Goal: Task Accomplishment & Management: Complete application form

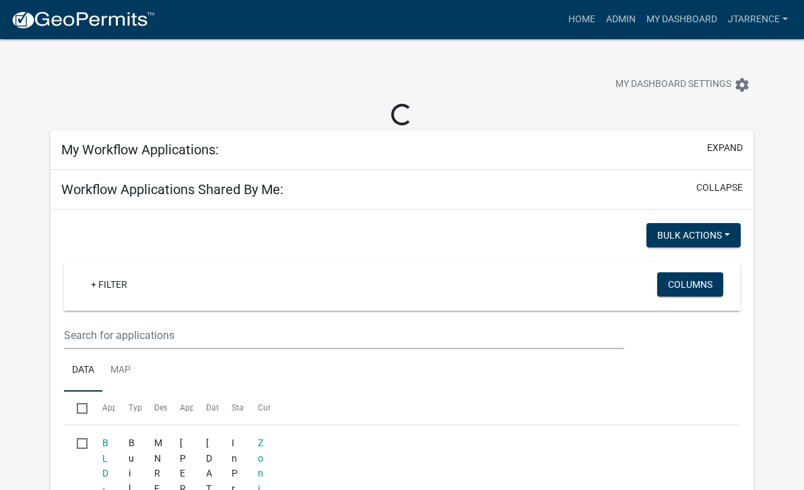
select select "3: 100"
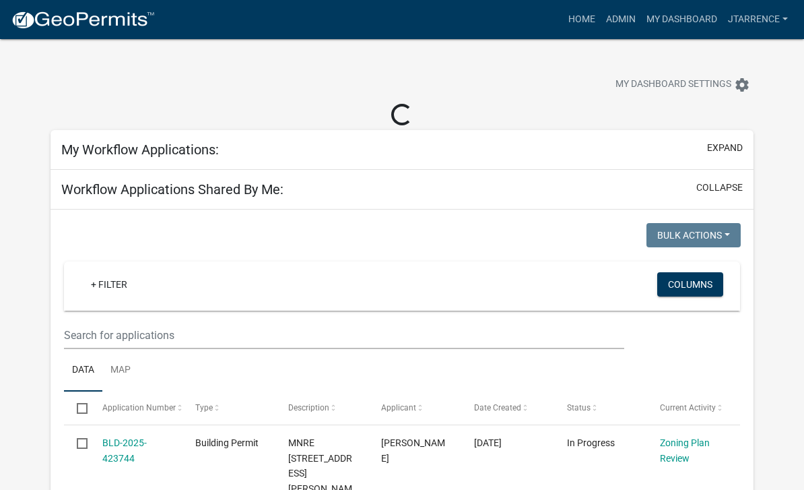
select select "3: 100"
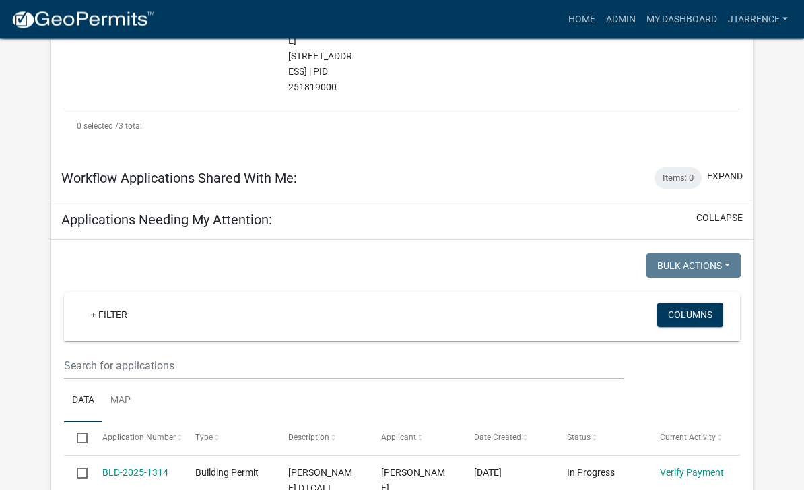
scroll to position [727, 0]
click at [111, 352] on input "text" at bounding box center [344, 366] width 560 height 28
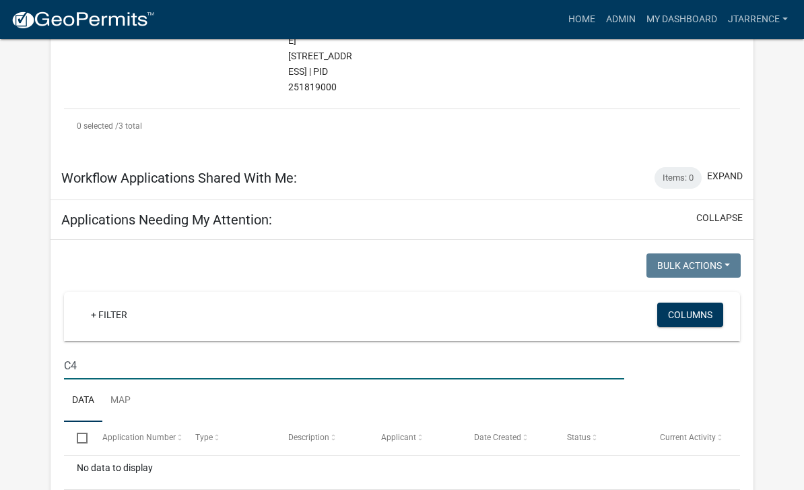
type input "C"
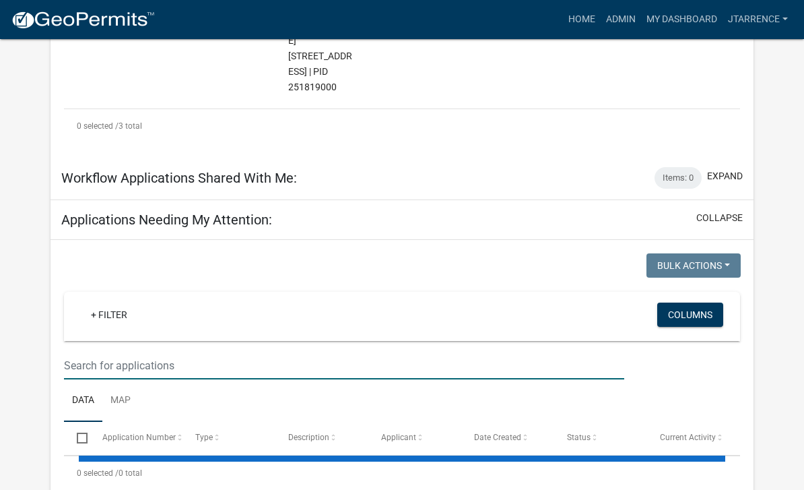
type input "4"
select select "3: 100"
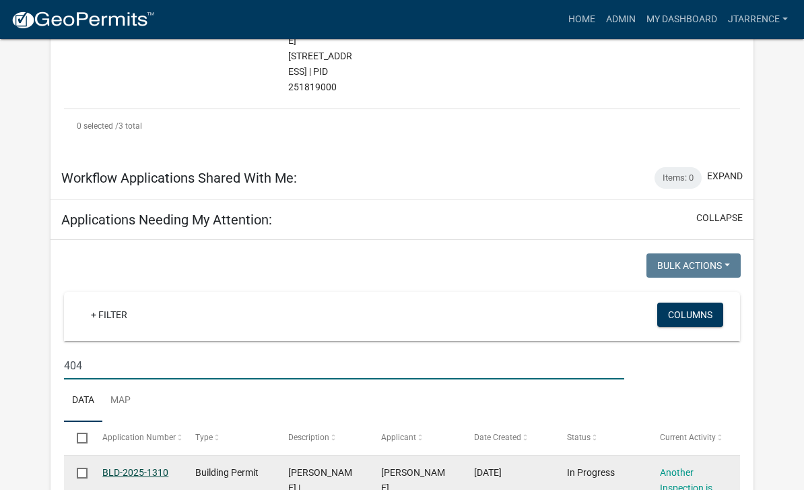
type input "404"
click at [135, 467] on link "BLD-2025-1310" at bounding box center [135, 472] width 66 height 11
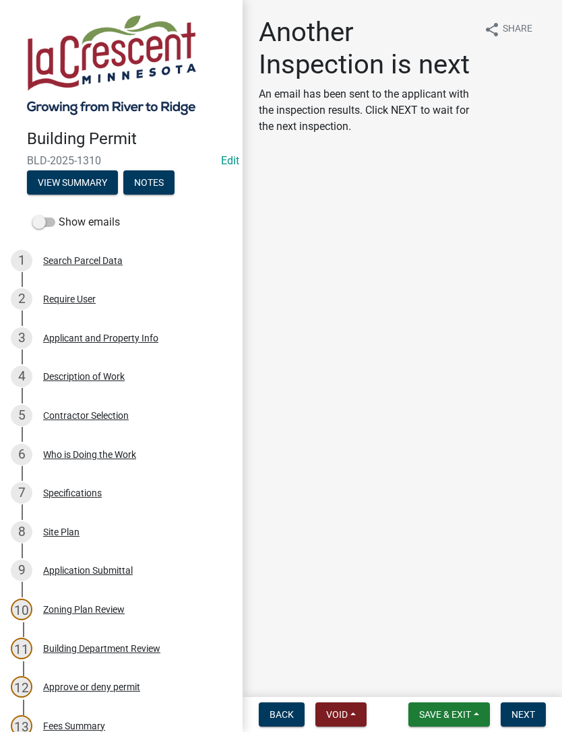
click at [145, 180] on button "Notes" at bounding box center [148, 182] width 51 height 24
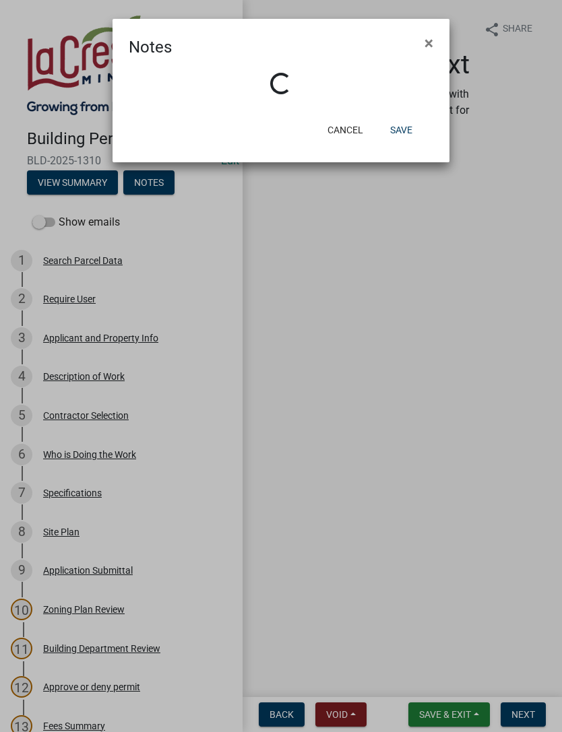
click at [346, 129] on button "Cancel" at bounding box center [344, 130] width 57 height 24
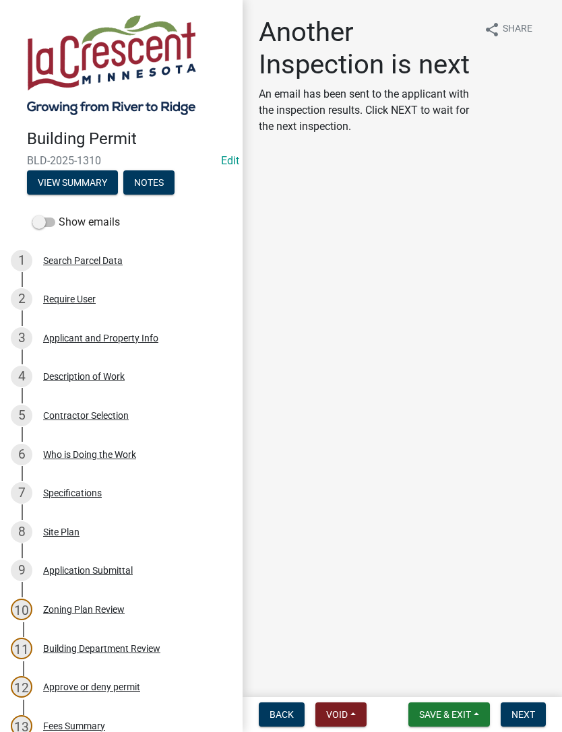
click at [148, 181] on button "Notes" at bounding box center [148, 182] width 51 height 24
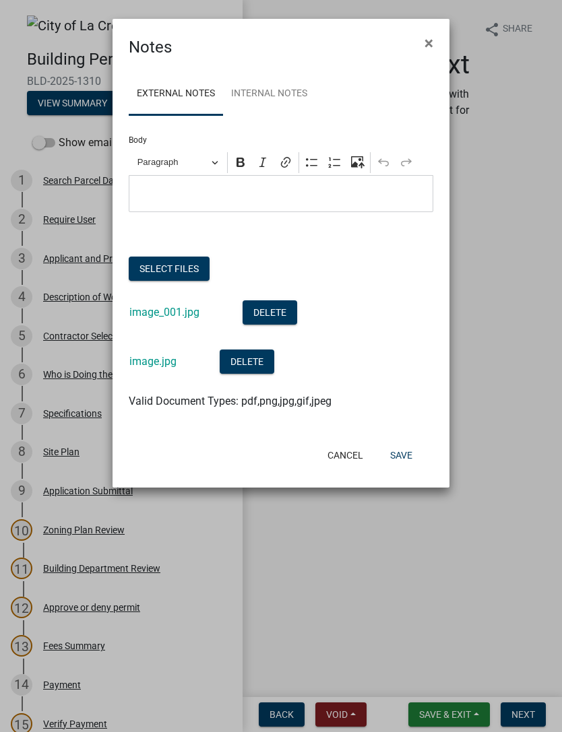
click at [178, 263] on button "Select files" at bounding box center [169, 269] width 81 height 24
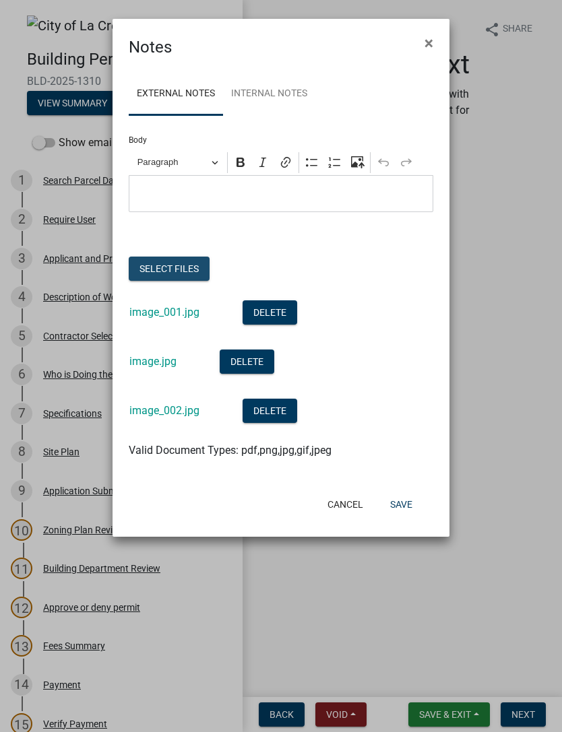
click at [170, 262] on button "Select files" at bounding box center [169, 269] width 81 height 24
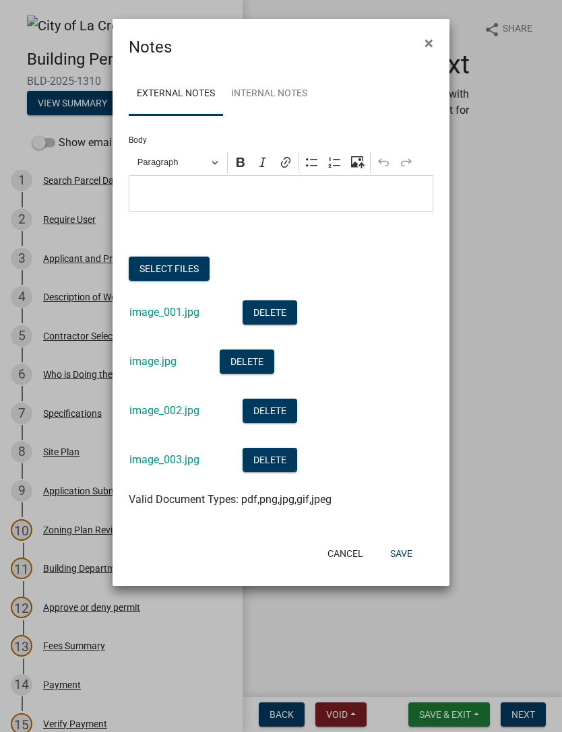
click at [409, 489] on div "Cancel Save" at bounding box center [334, 553] width 197 height 35
click at [409, 489] on button "Save" at bounding box center [401, 553] width 44 height 24
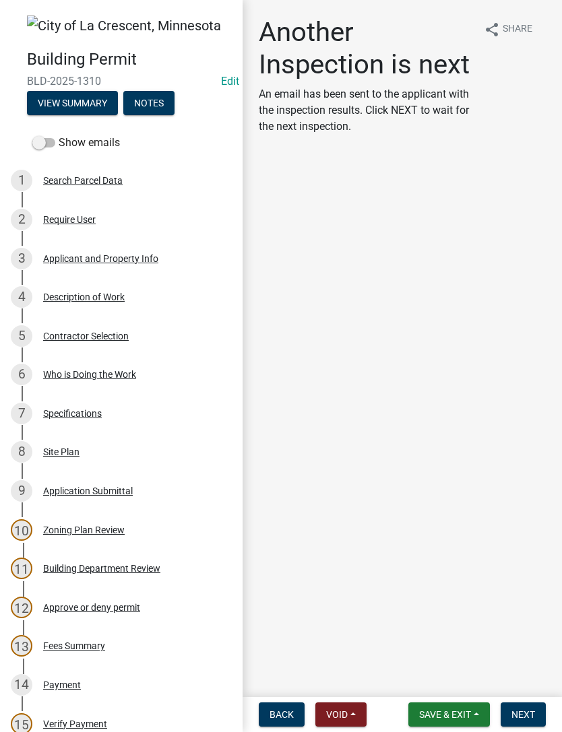
click at [531, 489] on button "Next" at bounding box center [522, 714] width 45 height 24
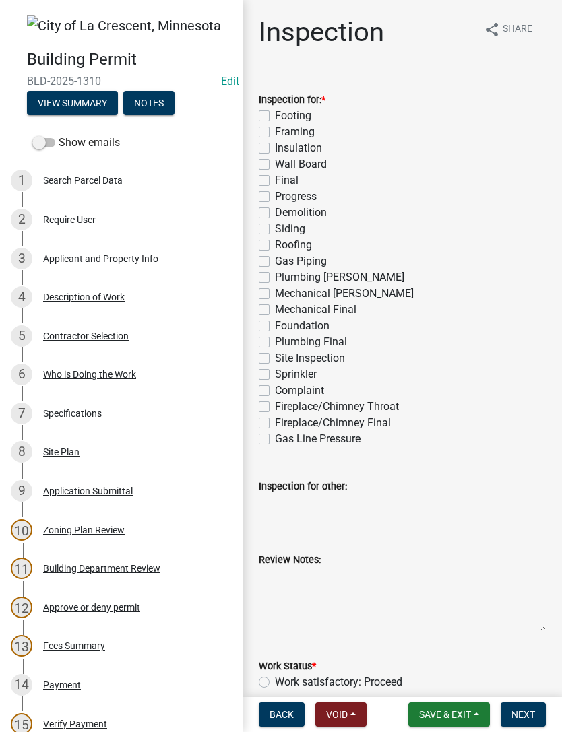
click at [275, 234] on label "Siding" at bounding box center [290, 229] width 30 height 16
click at [275, 230] on input "Siding" at bounding box center [279, 225] width 9 height 9
checkbox input "true"
checkbox input "false"
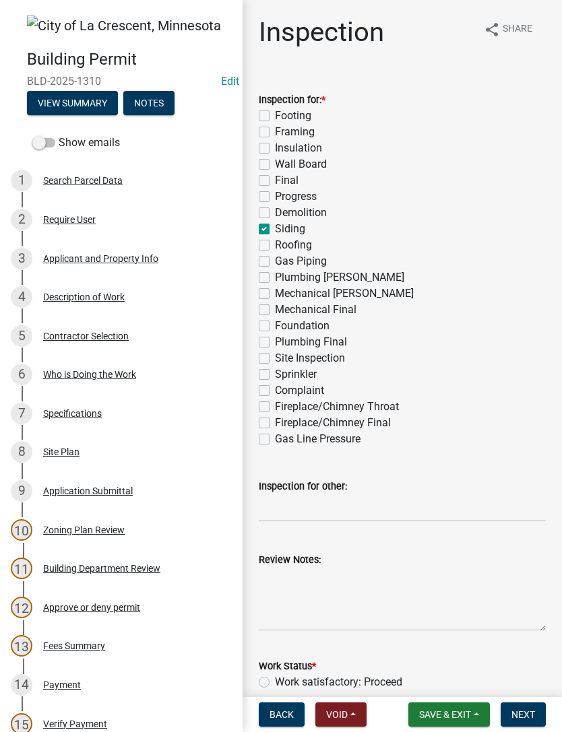
checkbox input "false"
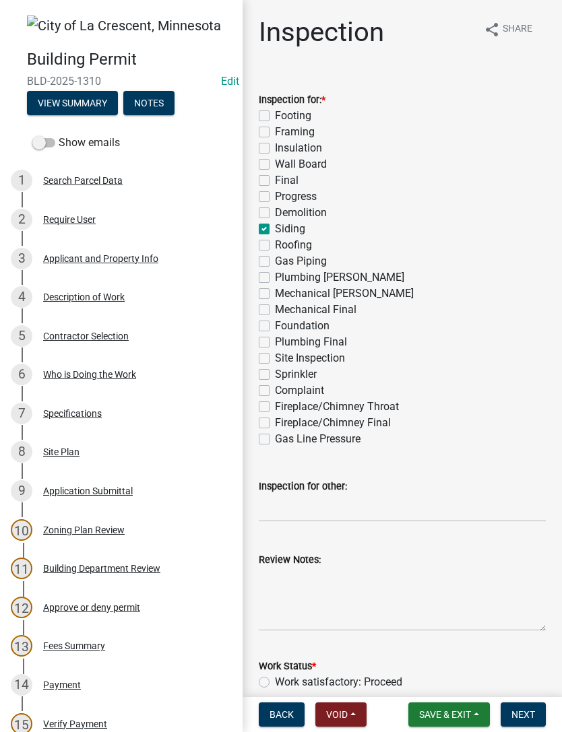
checkbox input "true"
checkbox input "false"
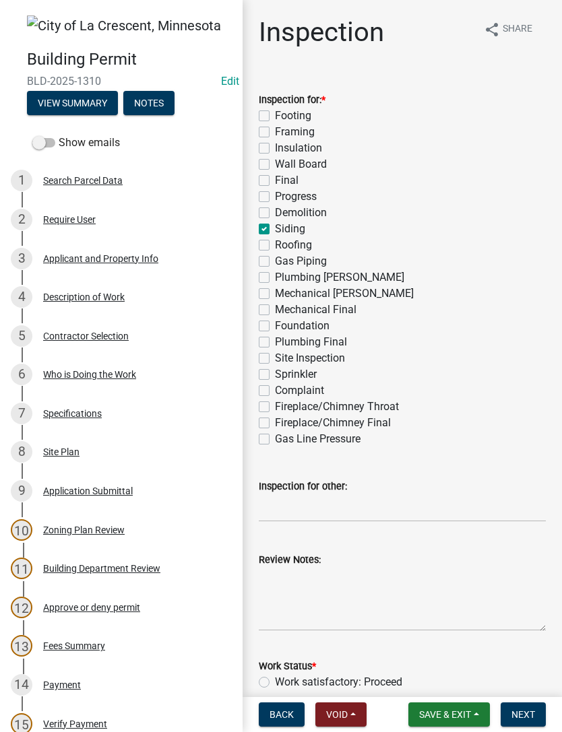
checkbox input "false"
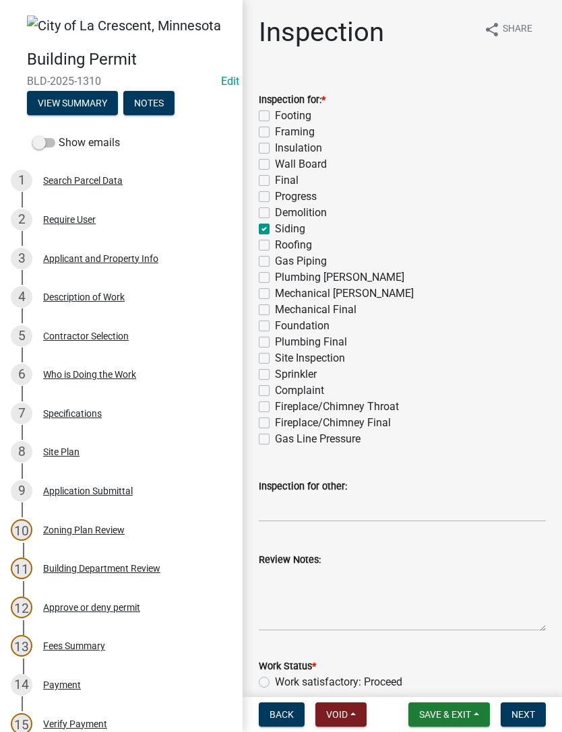
checkbox input "false"
click at [275, 226] on label "Siding" at bounding box center [290, 229] width 30 height 16
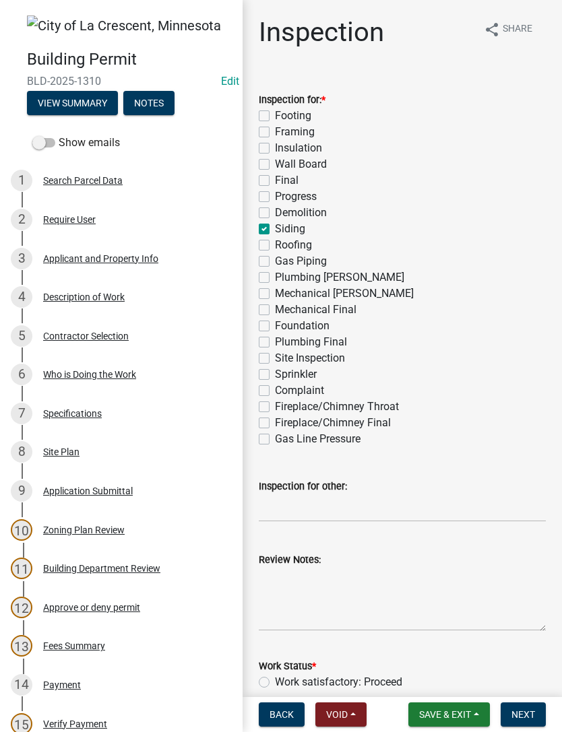
click at [275, 226] on input "Siding" at bounding box center [279, 225] width 9 height 9
checkbox input "false"
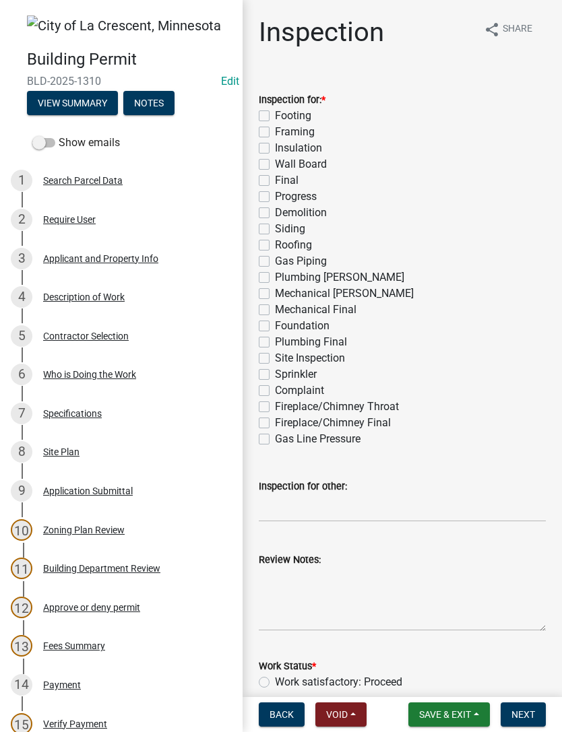
checkbox input "false"
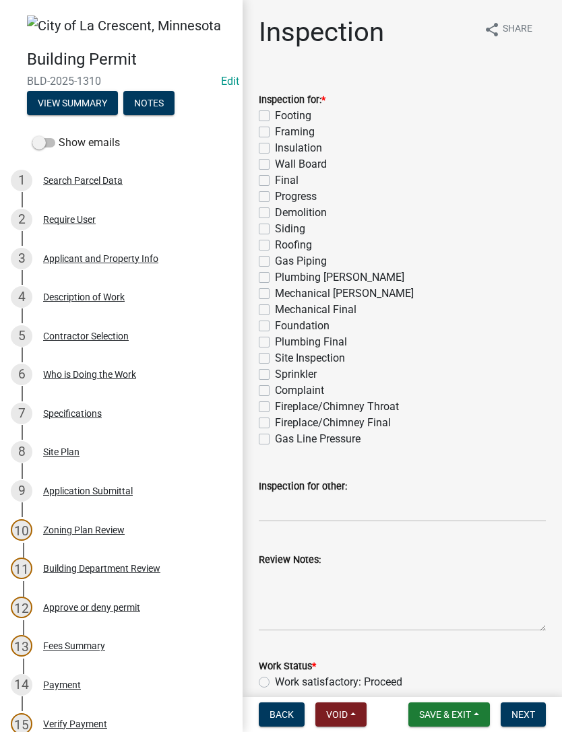
checkbox input "false"
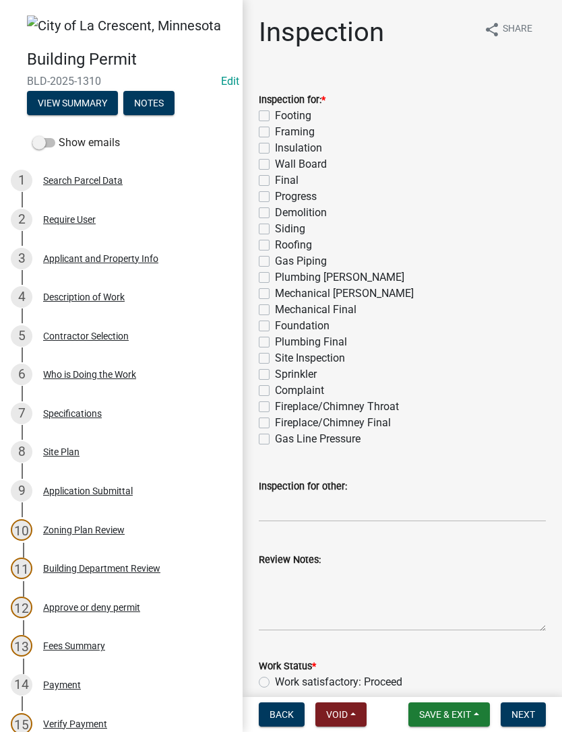
checkbox input "false"
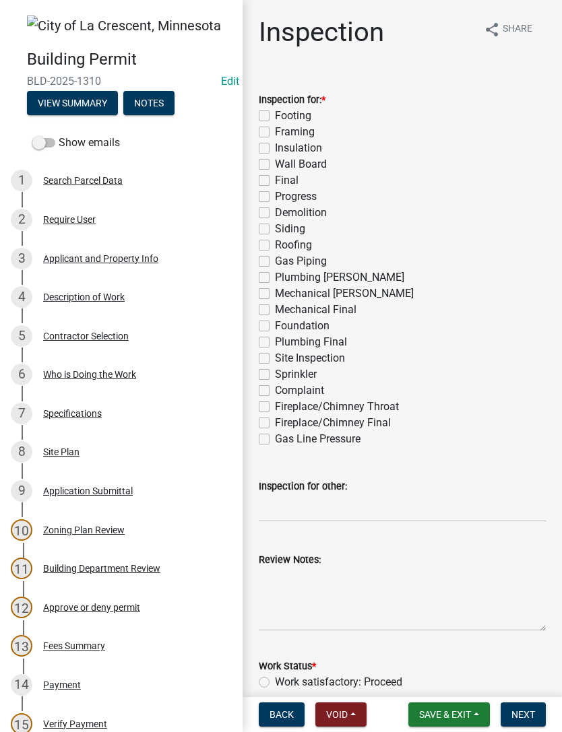
checkbox input "false"
click at [275, 242] on label "Roofing" at bounding box center [293, 245] width 37 height 16
click at [275, 242] on input "Roofing" at bounding box center [279, 241] width 9 height 9
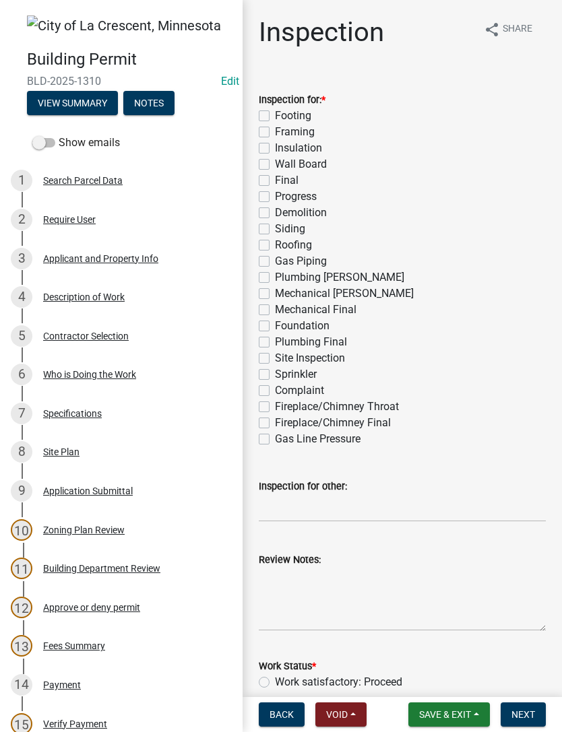
checkbox input "true"
checkbox input "false"
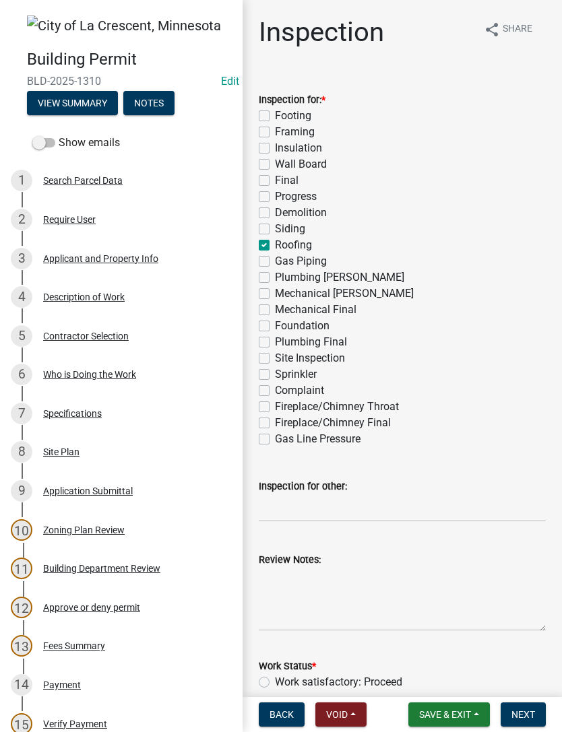
checkbox input "false"
checkbox input "true"
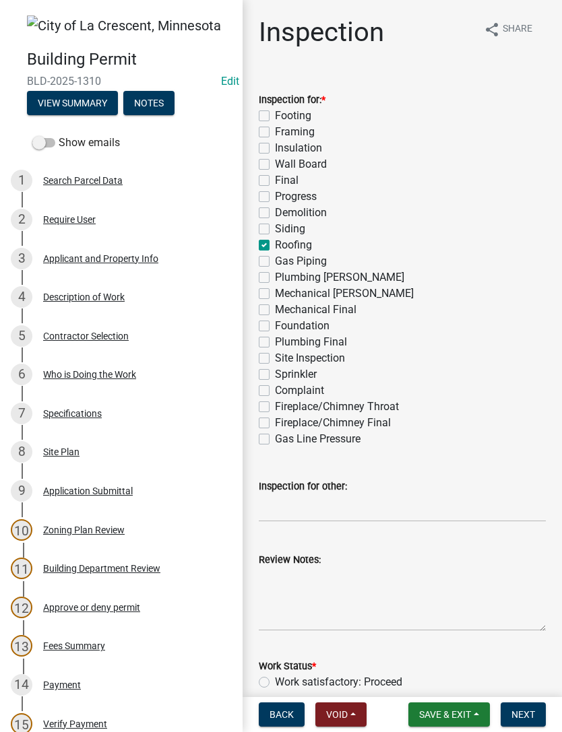
checkbox input "false"
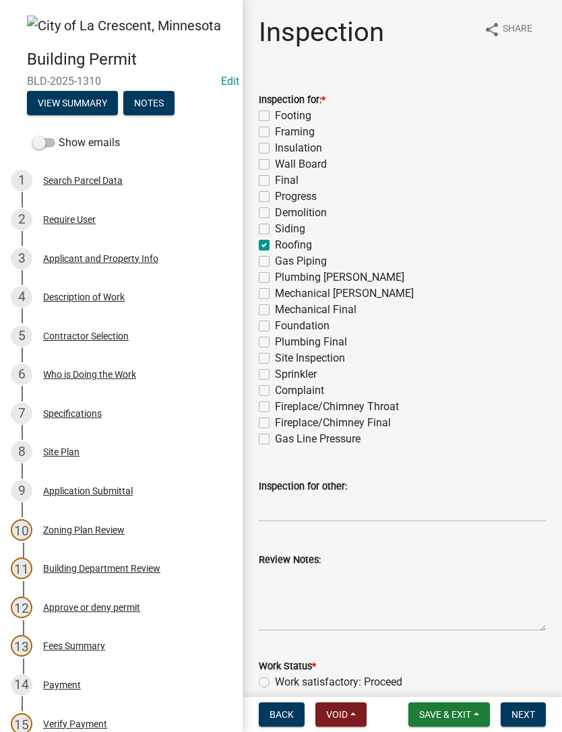
checkbox input "false"
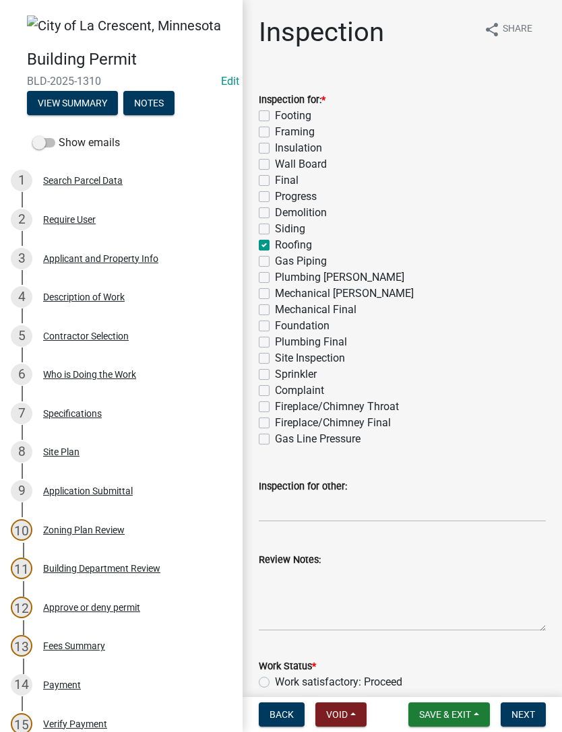
checkbox input "false"
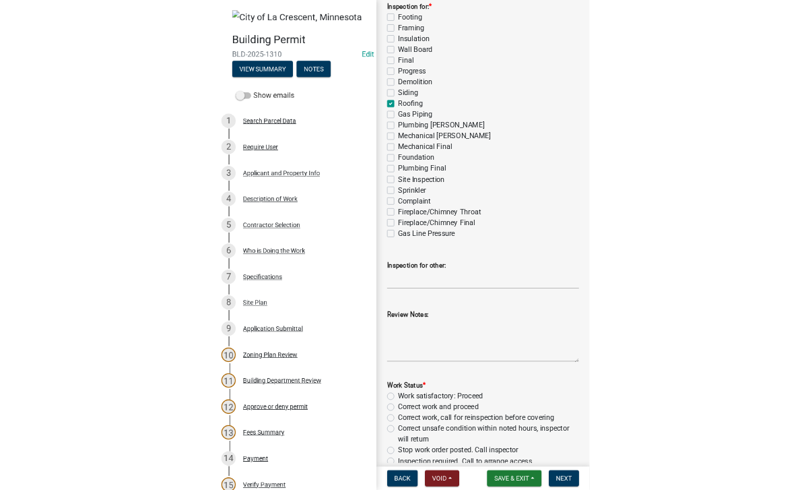
scroll to position [89, 0]
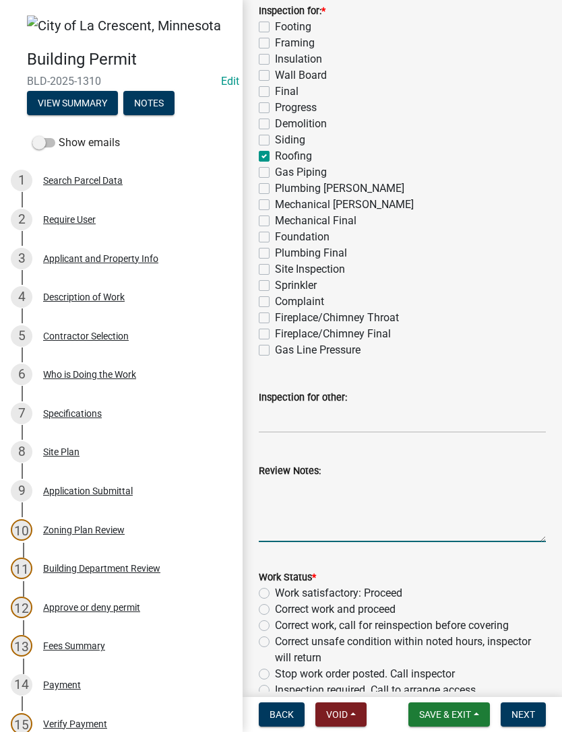
click at [345, 482] on textarea "Review Notes:" at bounding box center [402, 510] width 287 height 63
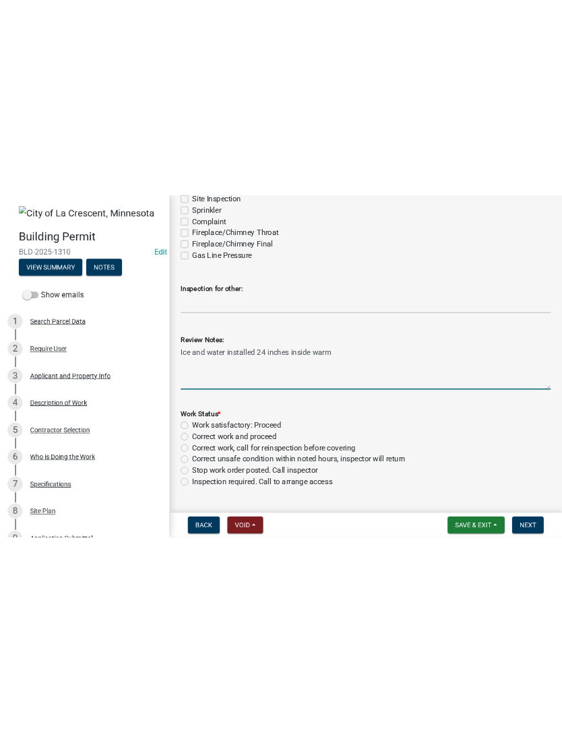
scroll to position [312, 0]
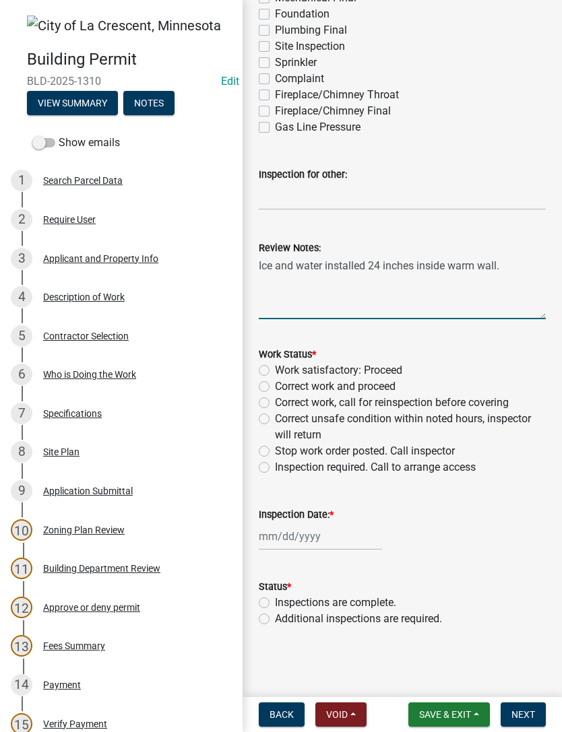
type textarea "Ice and water installed 24 inches inside warm wall."
click at [382, 373] on label "Work satisfactory: Proceed" at bounding box center [338, 370] width 127 height 16
click at [283, 371] on input "Work satisfactory: Proceed" at bounding box center [279, 366] width 9 height 9
radio input "true"
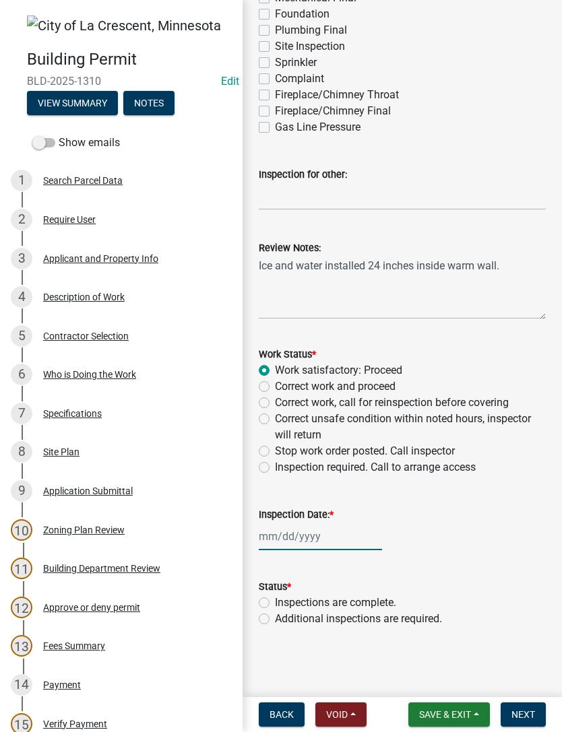
click at [303, 489] on div at bounding box center [320, 537] width 123 height 28
select select "8"
select select "2025"
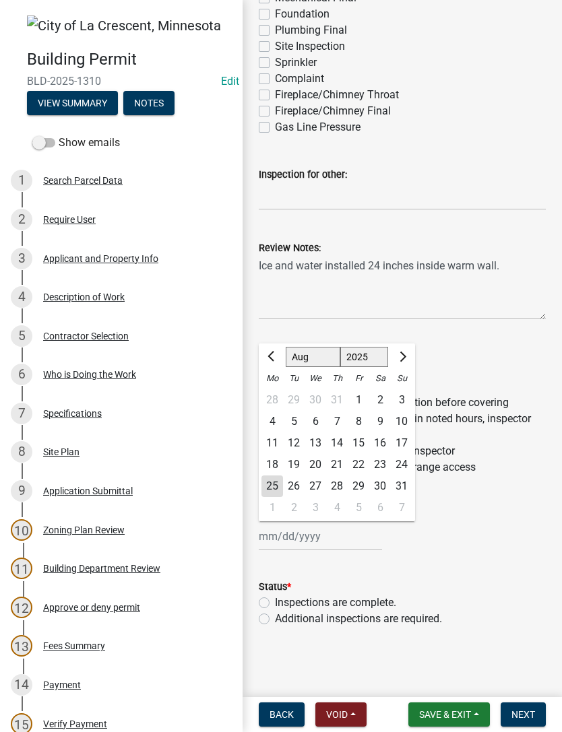
click at [277, 483] on div "25" at bounding box center [272, 486] width 22 height 22
type input "[DATE]"
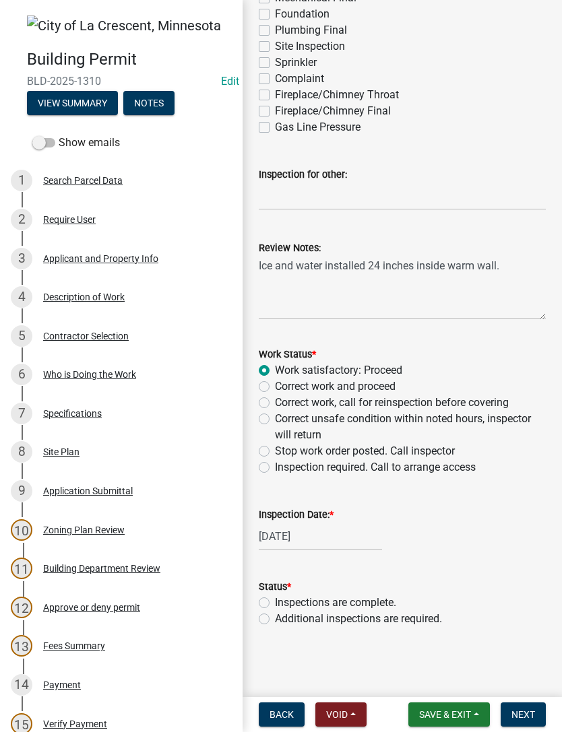
click at [275, 489] on label "Additional inspections are required." at bounding box center [358, 619] width 167 height 16
click at [275, 489] on input "Additional inspections are required." at bounding box center [279, 615] width 9 height 9
radio input "true"
click at [529, 489] on span "Next" at bounding box center [523, 714] width 24 height 11
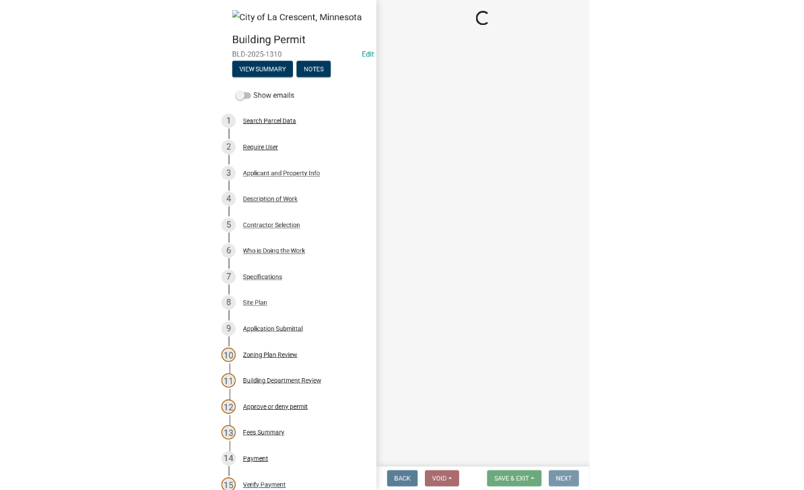
scroll to position [0, 0]
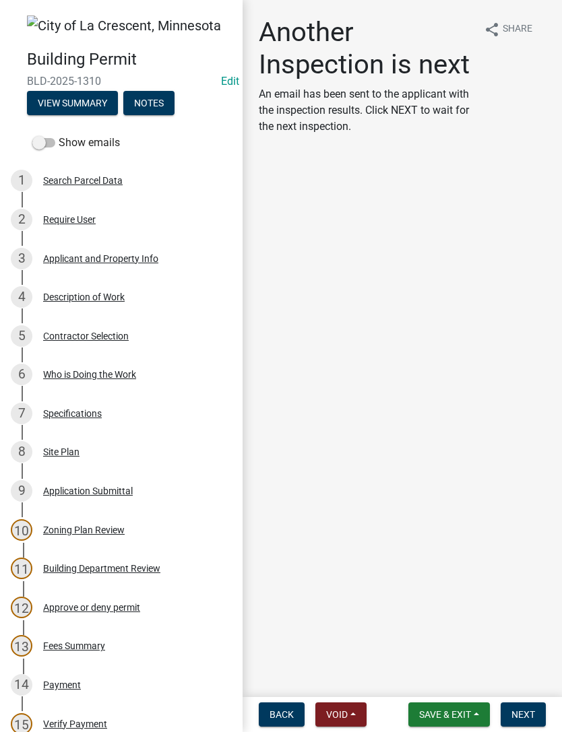
click at [450, 489] on span "Save & Exit" at bounding box center [445, 714] width 52 height 11
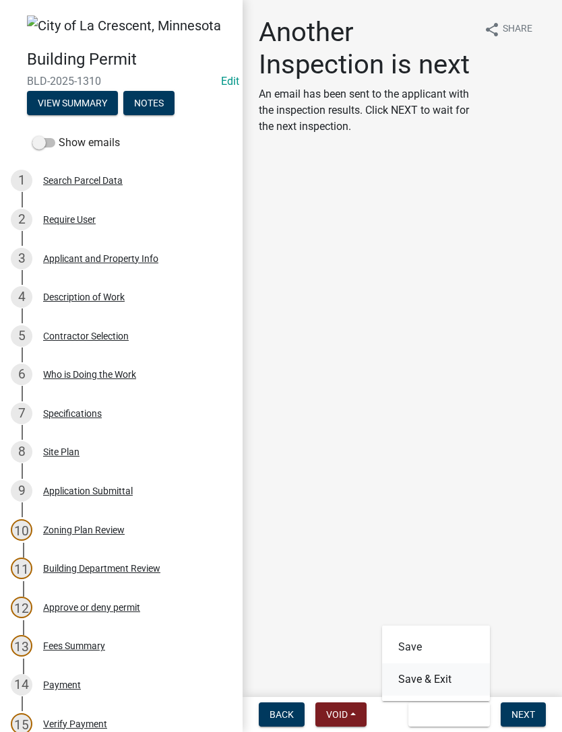
click at [442, 489] on button "Save & Exit" at bounding box center [436, 679] width 108 height 32
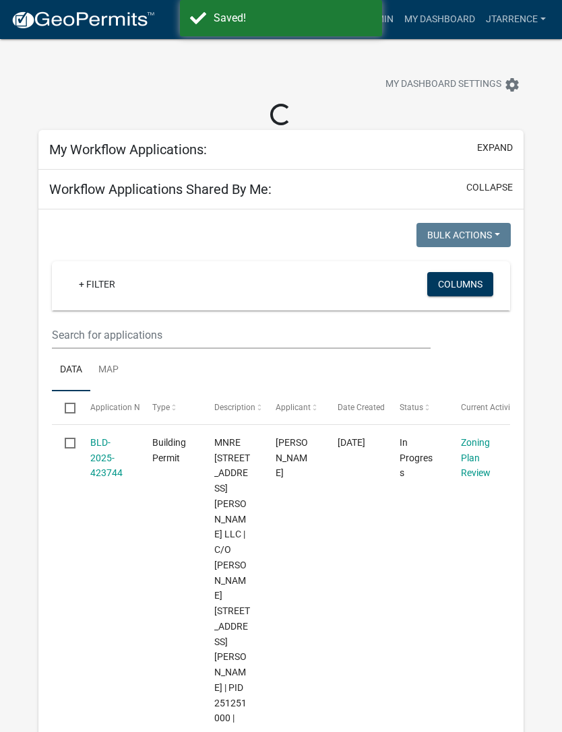
select select "3: 100"
